Goal: Find specific page/section: Find specific page/section

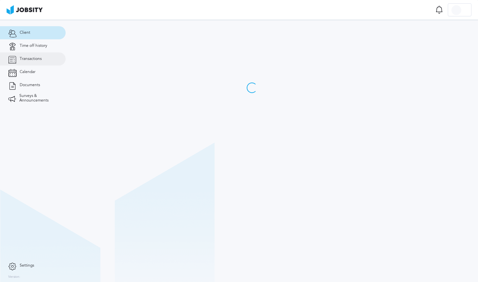
click at [30, 55] on link "Transactions" at bounding box center [33, 58] width 66 height 13
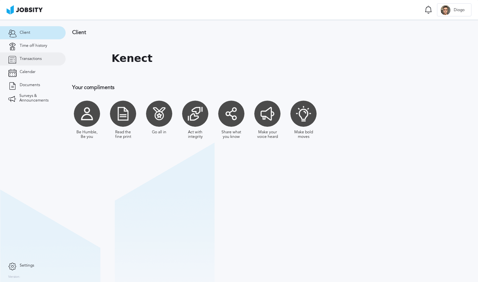
click at [32, 62] on link "Transactions" at bounding box center [33, 58] width 66 height 13
